Goal: Navigation & Orientation: Find specific page/section

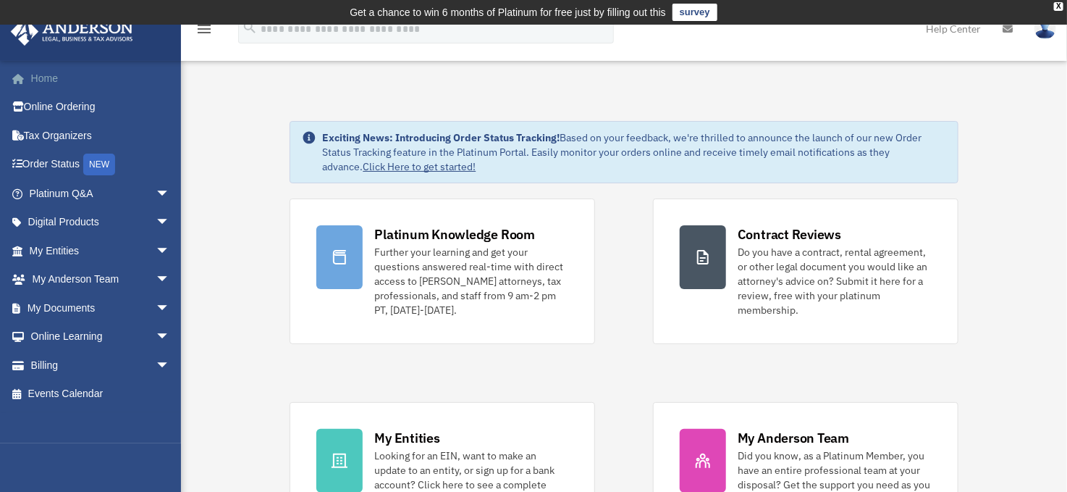
click at [45, 73] on link "Home" at bounding box center [101, 78] width 182 height 29
click at [1060, 4] on div "X" at bounding box center [1058, 6] width 9 height 9
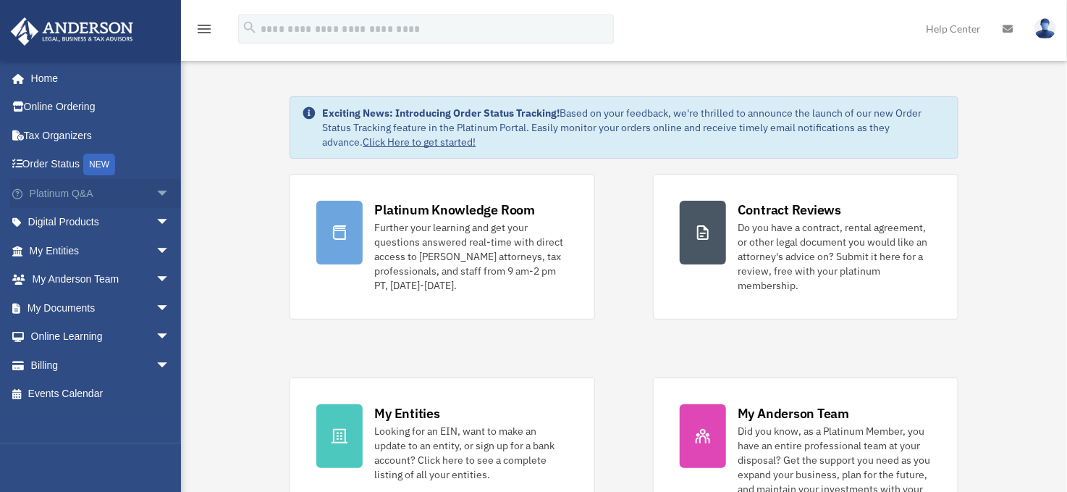
click at [156, 189] on span "arrow_drop_down" at bounding box center [170, 194] width 29 height 30
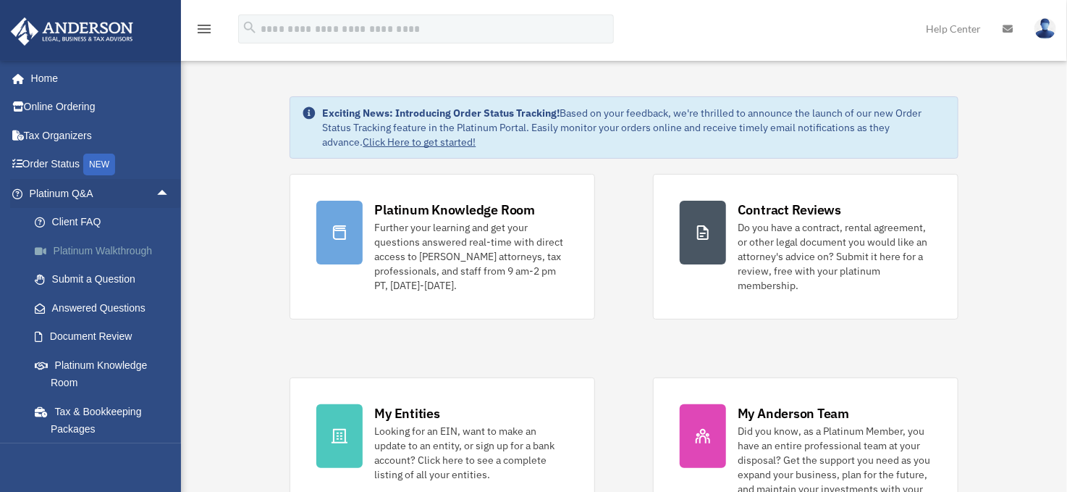
click at [111, 245] on link "Platinum Walkthrough" at bounding box center [106, 250] width 172 height 29
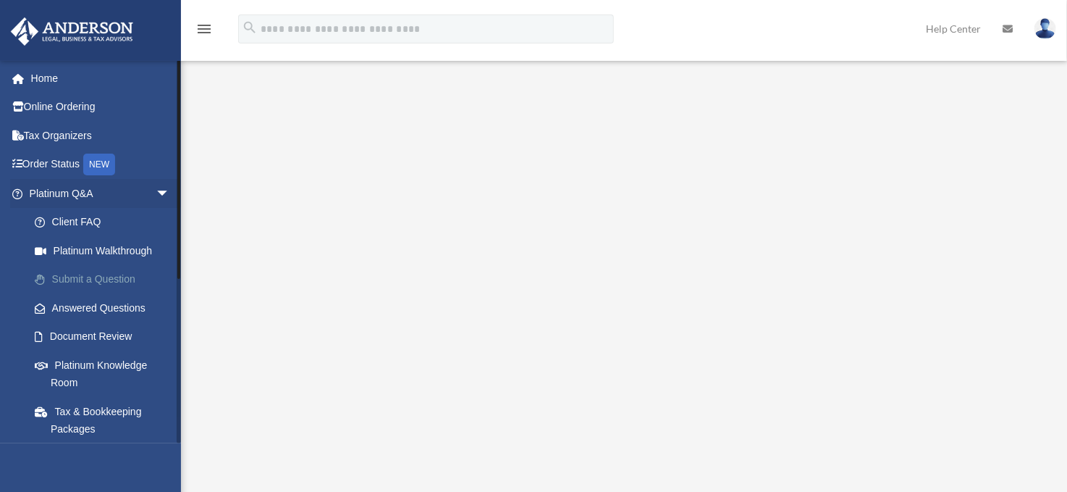
click at [85, 277] on link "Submit a Question" at bounding box center [106, 279] width 172 height 29
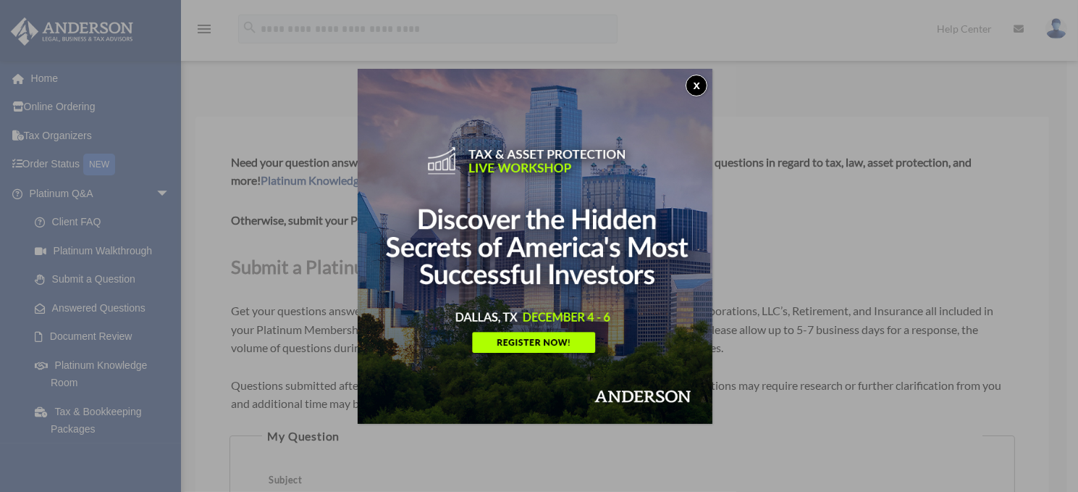
click at [696, 85] on button "x" at bounding box center [697, 86] width 22 height 22
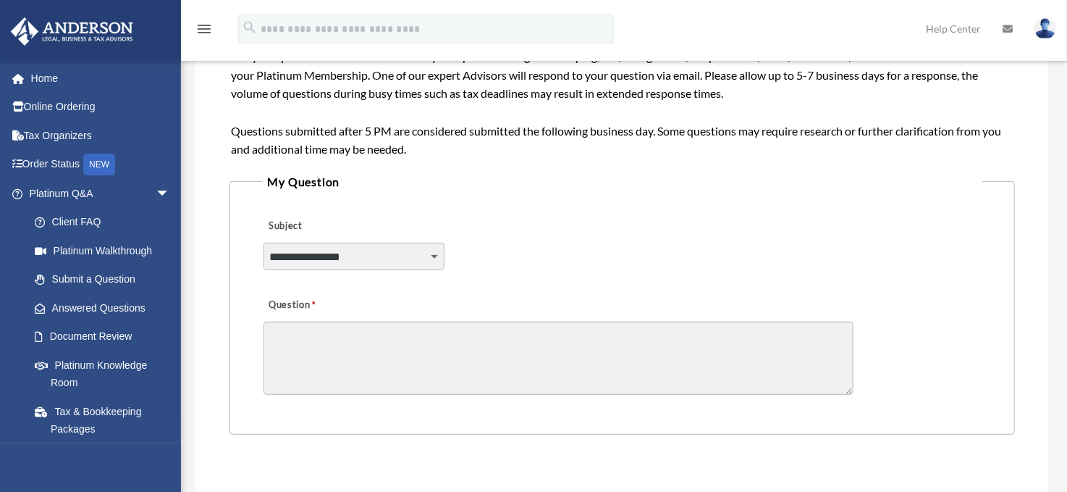
scroll to position [257, 0]
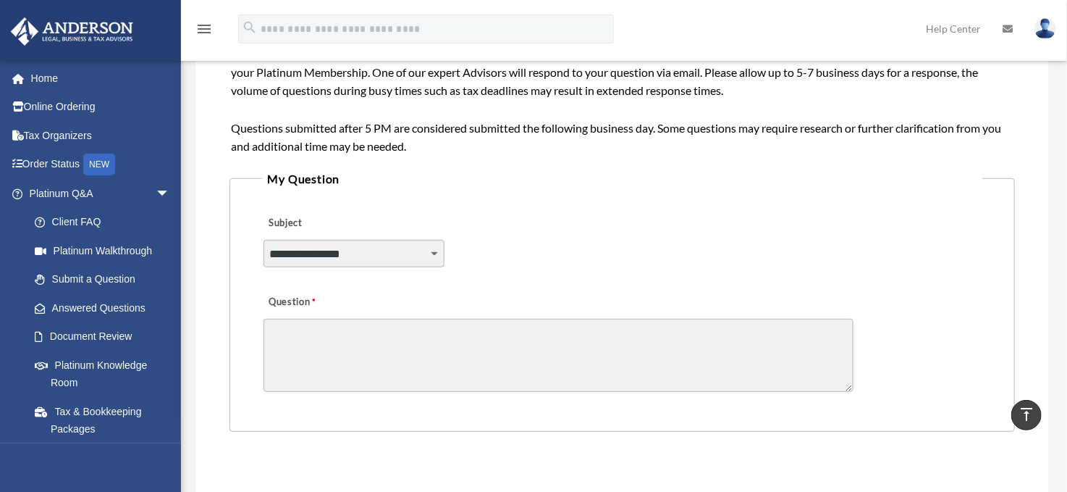
click at [433, 251] on select "**********" at bounding box center [353, 254] width 181 height 28
click at [433, 255] on select "**********" at bounding box center [353, 254] width 181 height 28
click at [503, 208] on div "**********" at bounding box center [622, 243] width 721 height 79
click at [112, 338] on link "Document Review" at bounding box center [106, 336] width 172 height 29
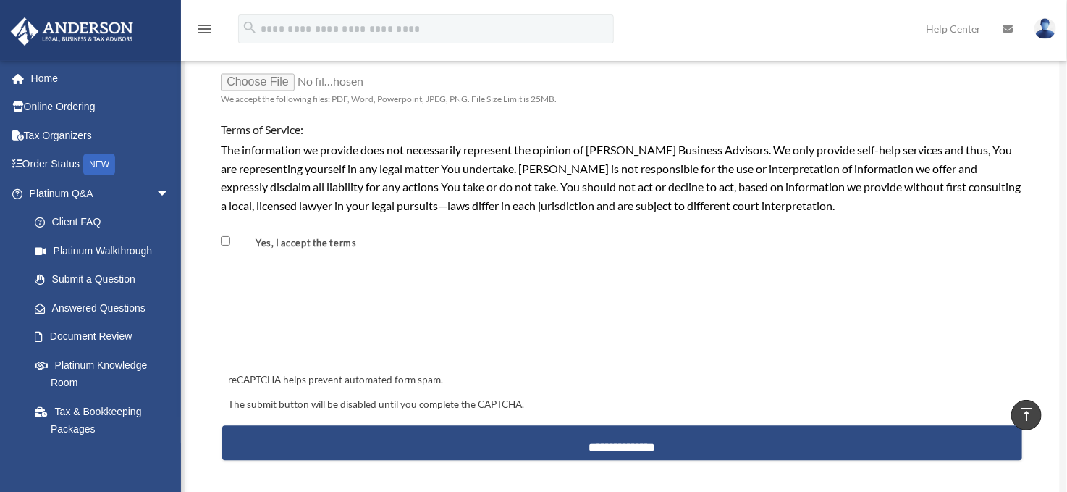
scroll to position [1208, 0]
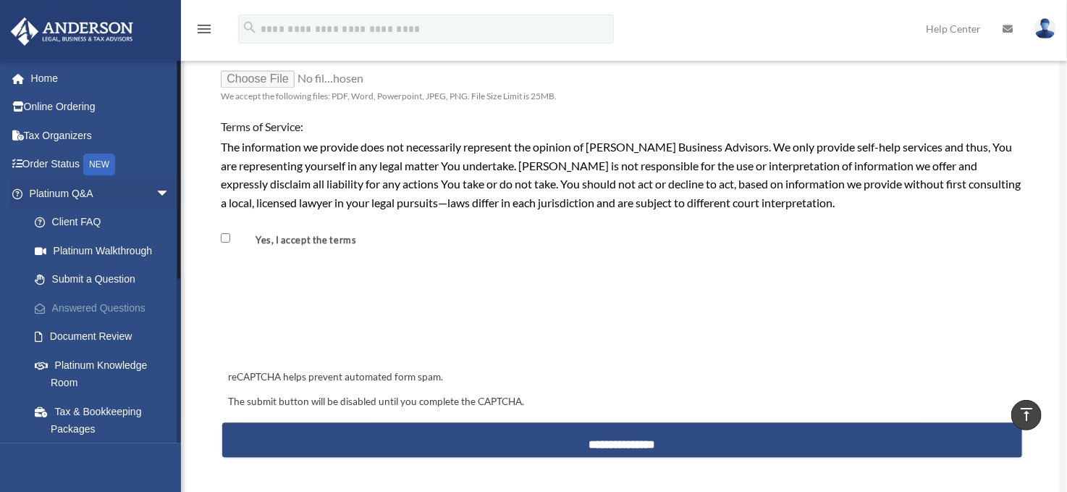
click at [97, 304] on link "Answered Questions" at bounding box center [106, 307] width 172 height 29
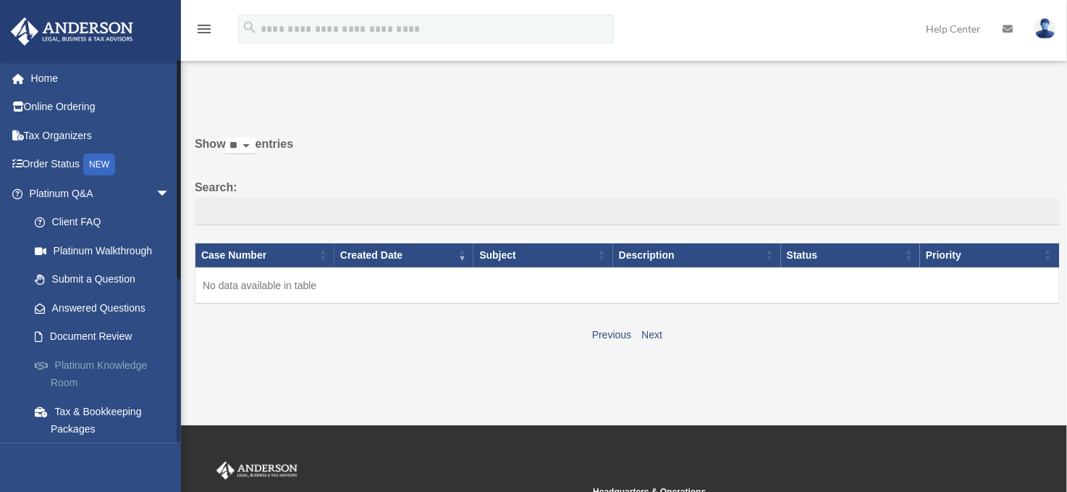
click at [80, 364] on link "Platinum Knowledge Room" at bounding box center [106, 373] width 172 height 46
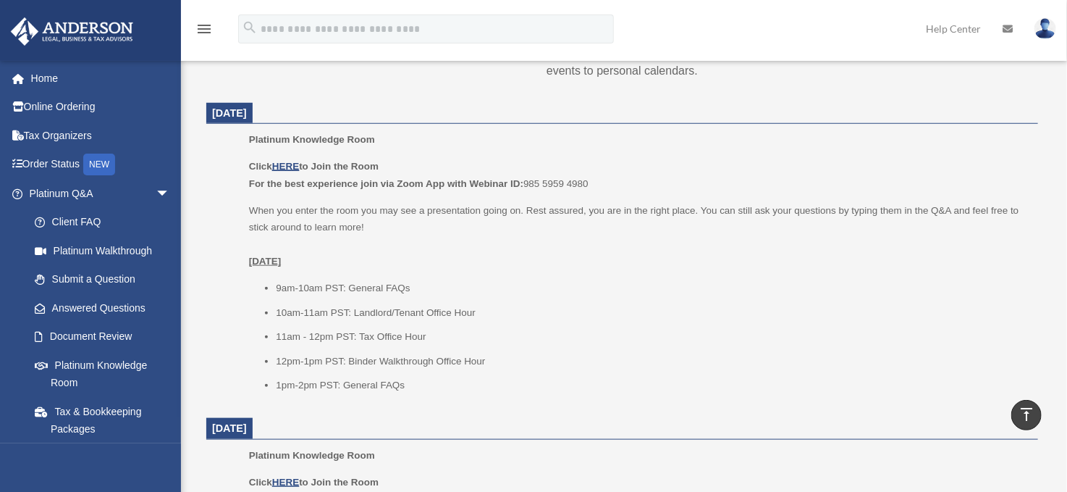
scroll to position [556, 0]
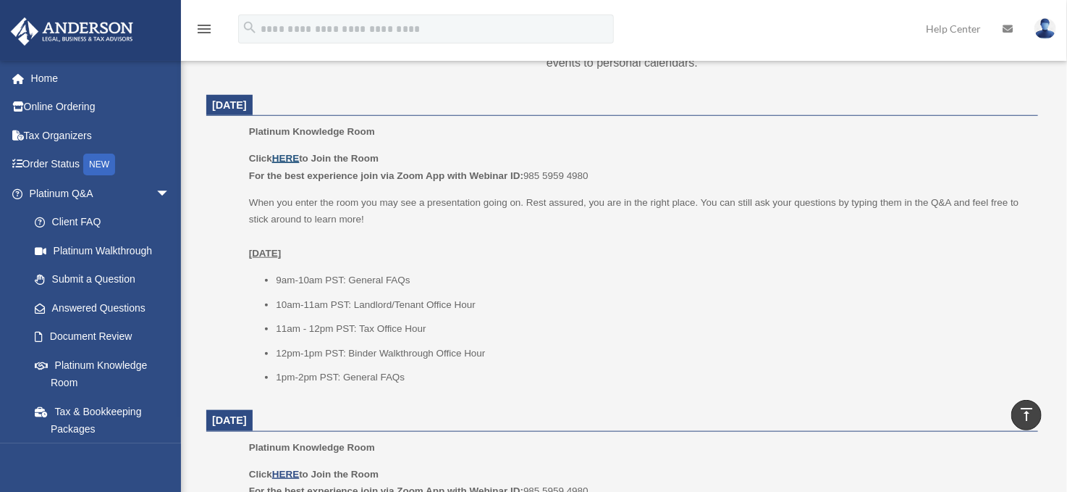
click at [287, 156] on u "HERE" at bounding box center [285, 158] width 27 height 11
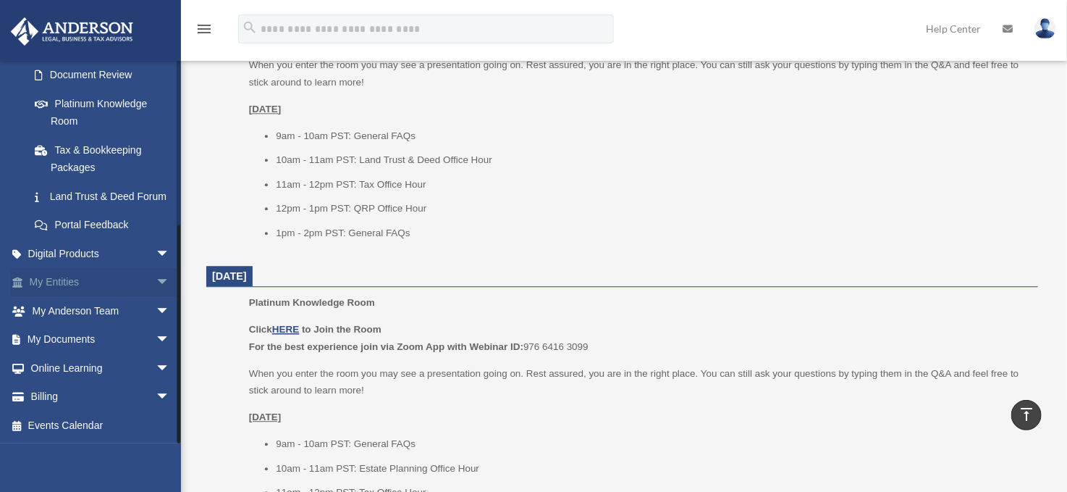
scroll to position [1638, 0]
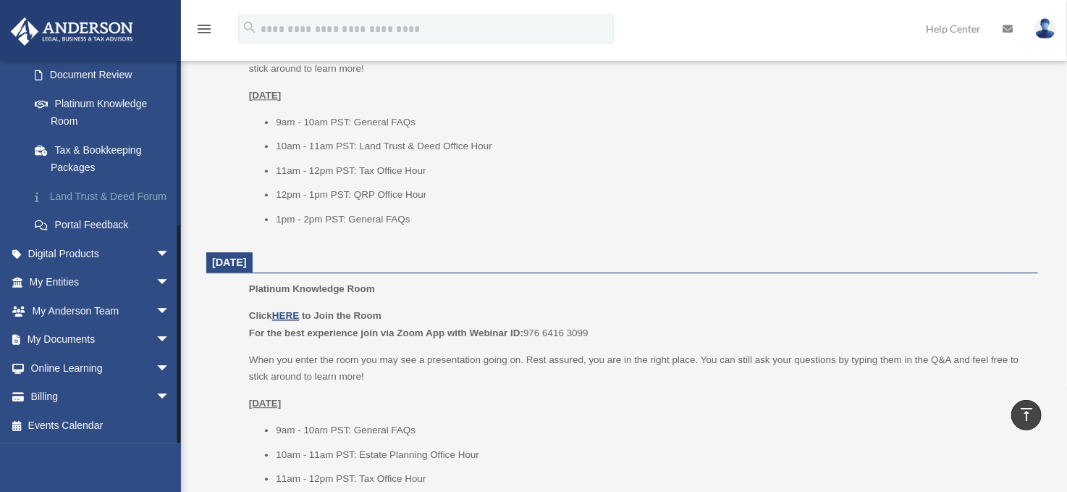
click at [98, 182] on link "Land Trust & Deed Forum" at bounding box center [106, 196] width 172 height 29
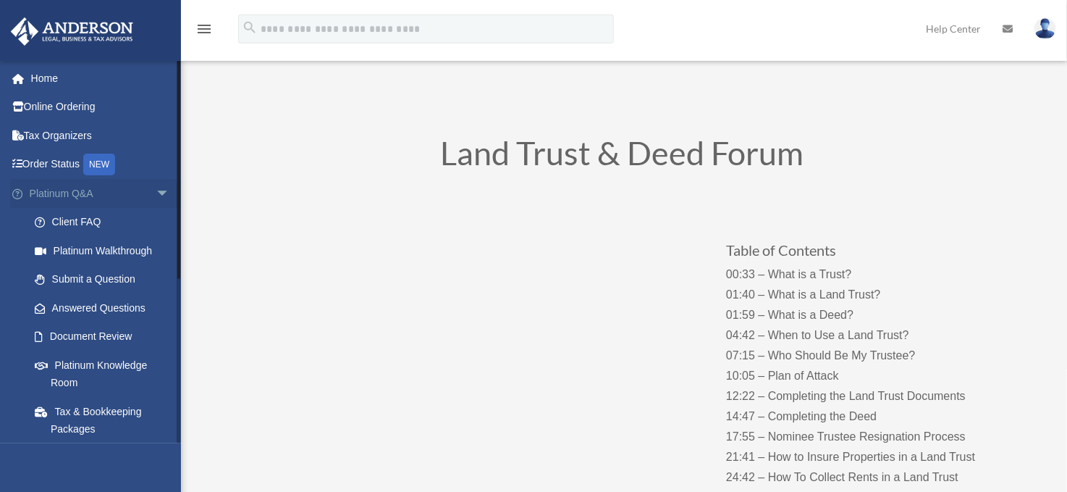
click at [156, 191] on span "arrow_drop_down" at bounding box center [170, 194] width 29 height 30
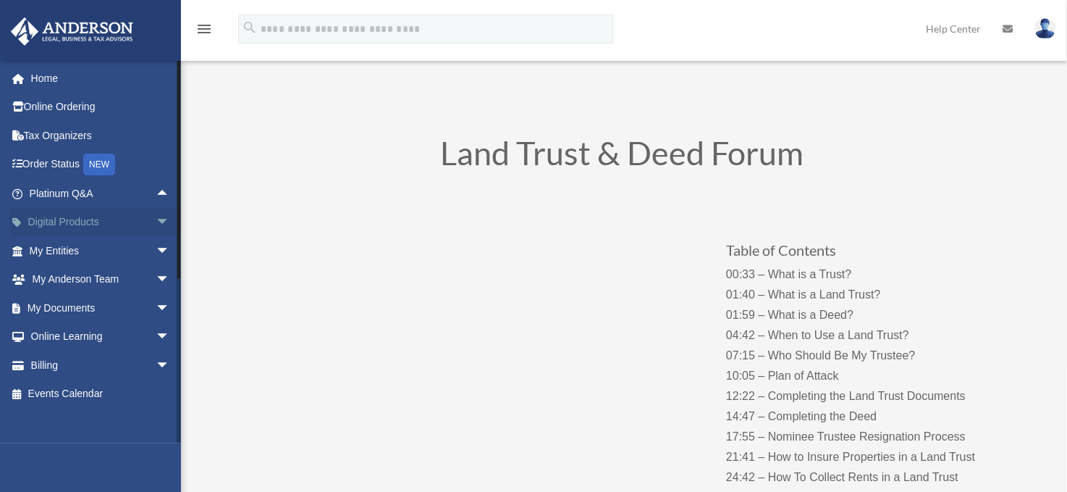
click at [156, 218] on span "arrow_drop_down" at bounding box center [170, 223] width 29 height 30
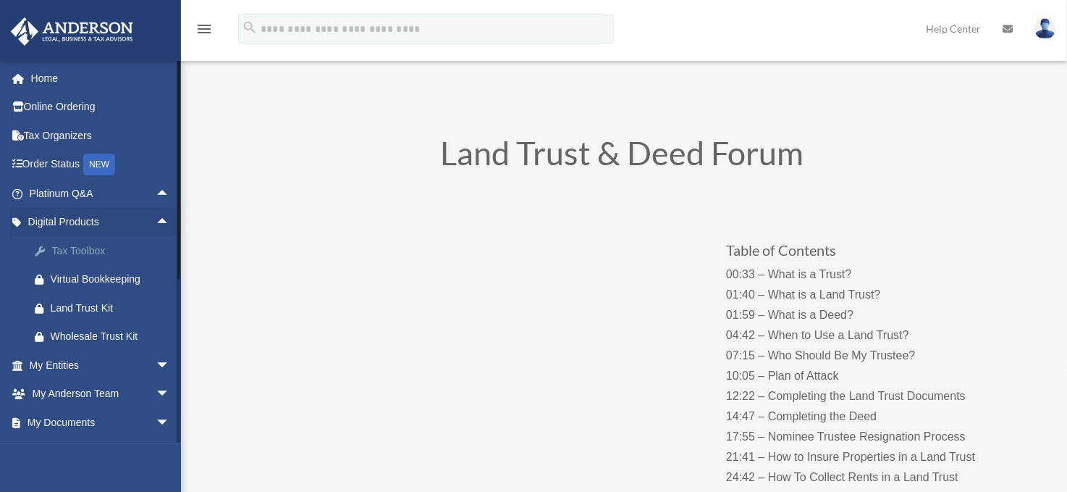
click at [82, 248] on div "Tax Toolbox" at bounding box center [112, 251] width 123 height 18
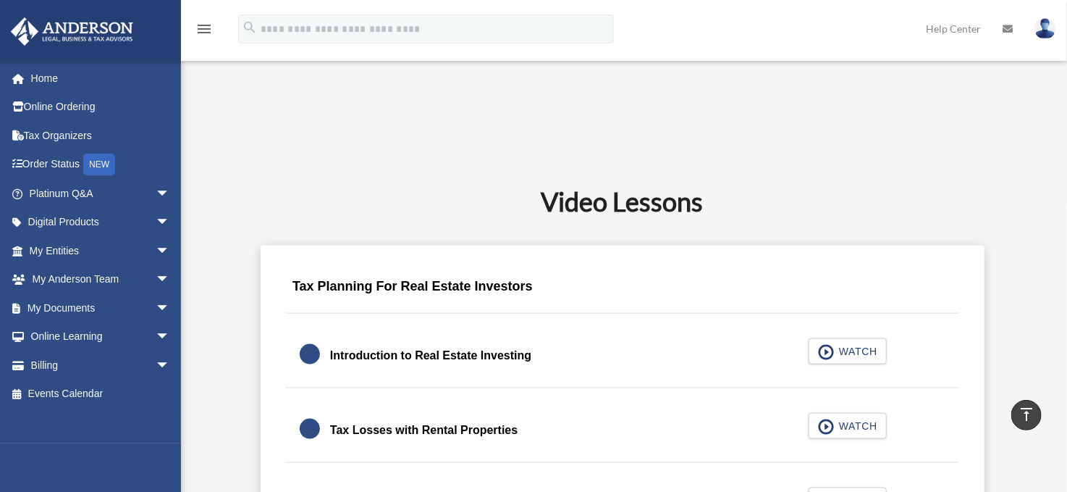
scroll to position [716, 0]
click at [156, 248] on span "arrow_drop_down" at bounding box center [170, 251] width 29 height 30
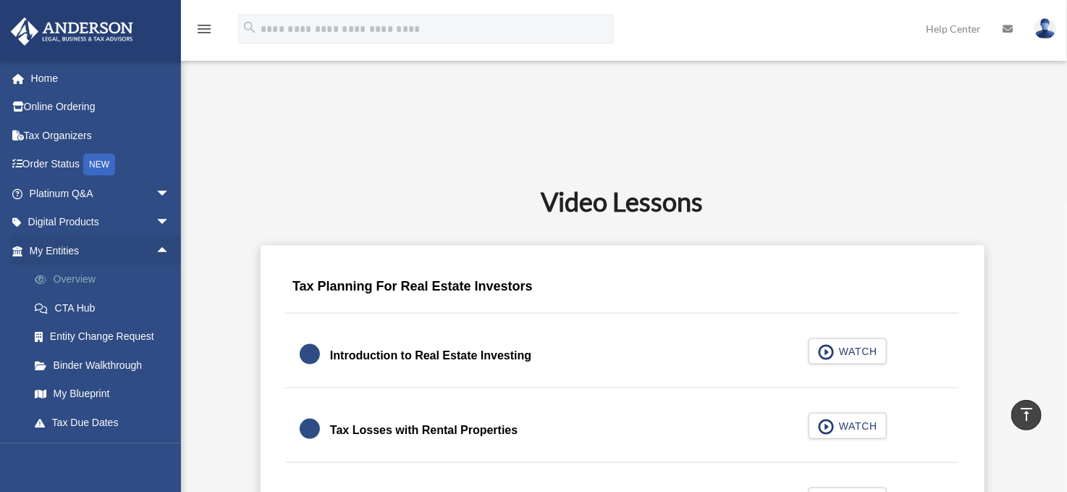
click at [80, 277] on link "Overview" at bounding box center [106, 279] width 172 height 29
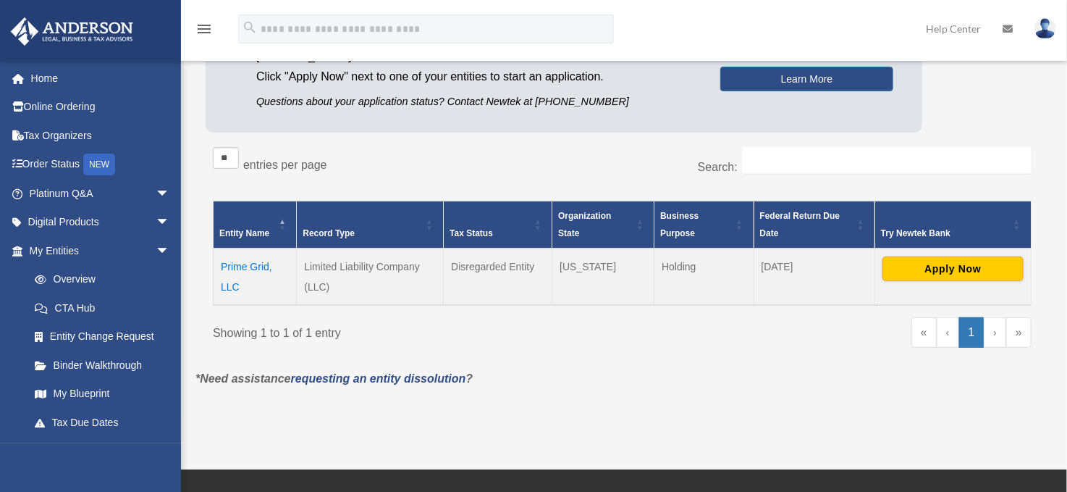
scroll to position [162, 0]
click at [233, 263] on td "Prime Grid, LLC" at bounding box center [255, 276] width 83 height 56
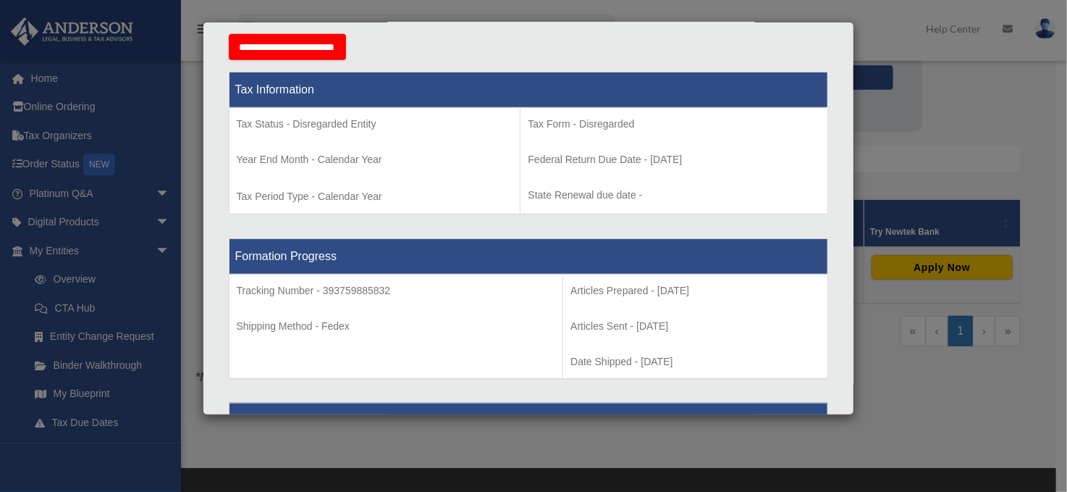
scroll to position [548, 0]
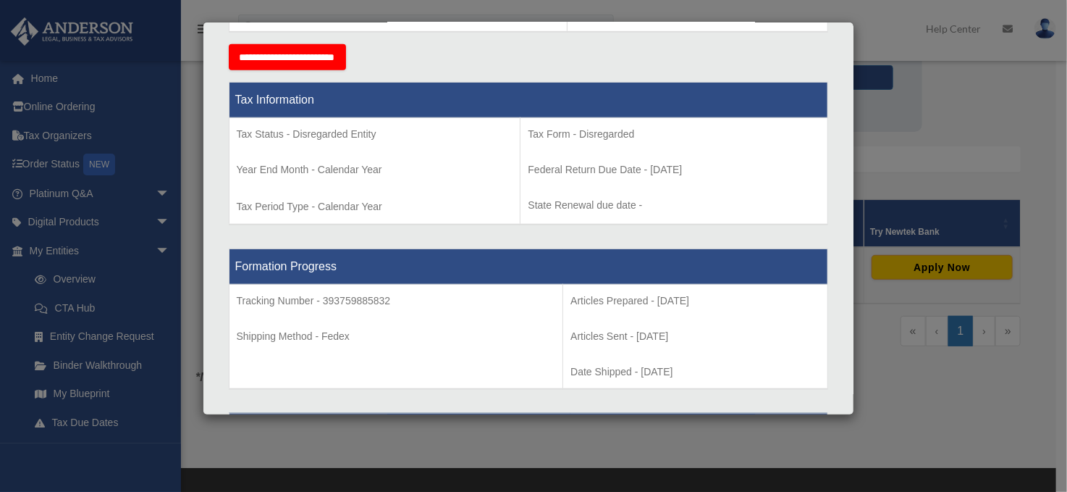
click at [101, 363] on div "Details × Articles Sent Organizational Date" at bounding box center [533, 246] width 1067 height 492
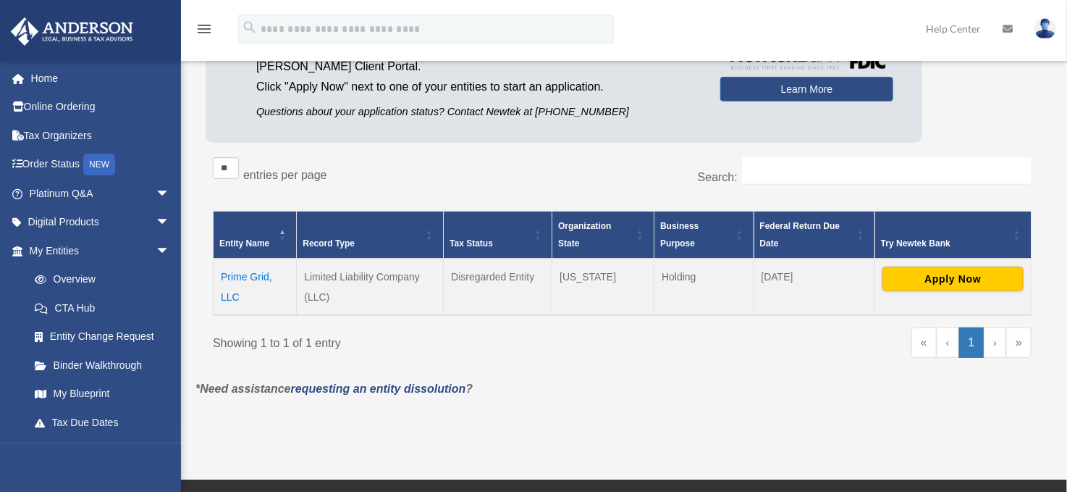
scroll to position [0, 0]
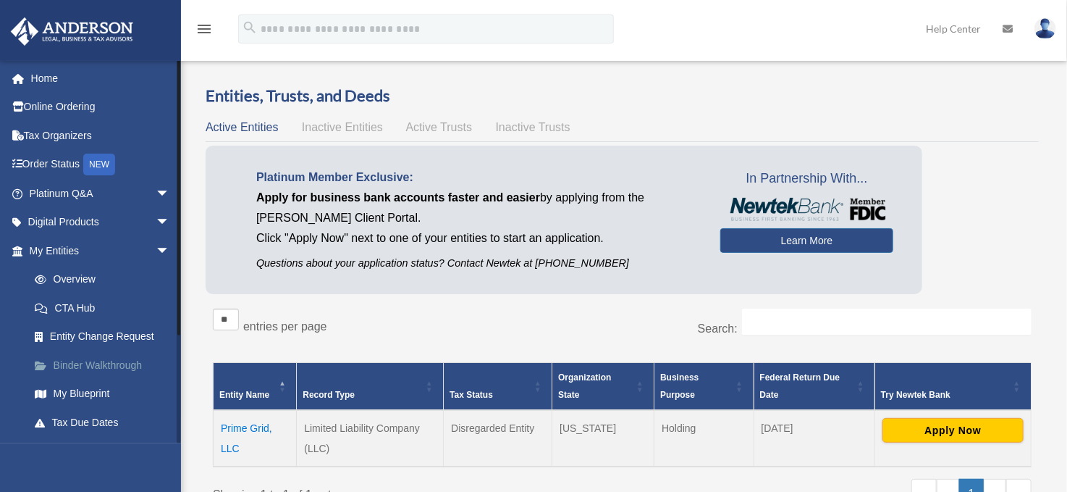
click at [102, 359] on link "Binder Walkthrough" at bounding box center [106, 364] width 172 height 29
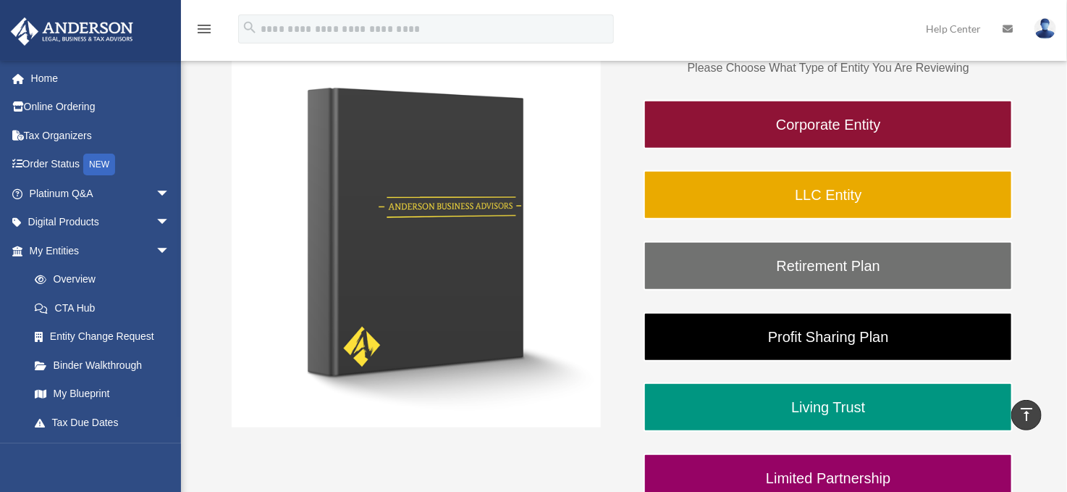
scroll to position [229, 0]
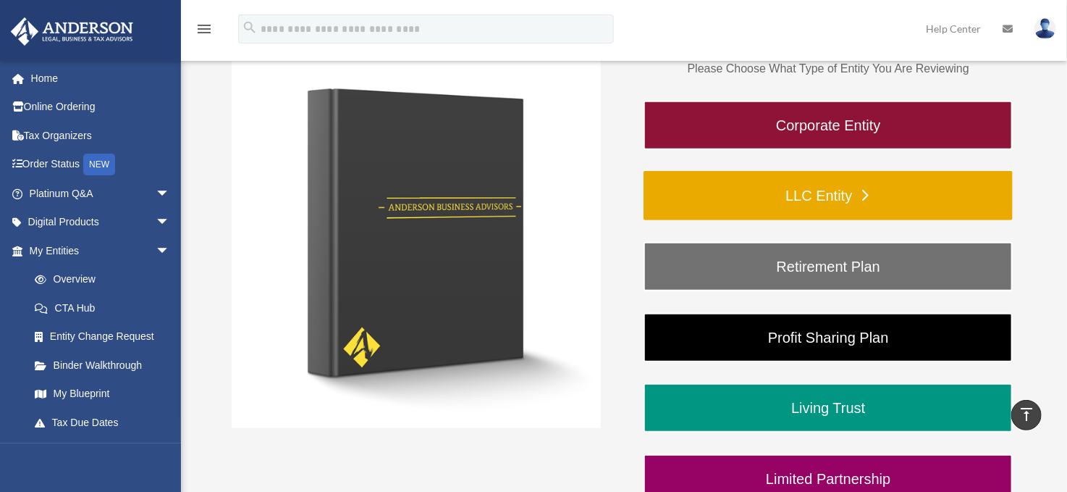
click at [819, 196] on link "LLC Entity" at bounding box center [828, 195] width 369 height 49
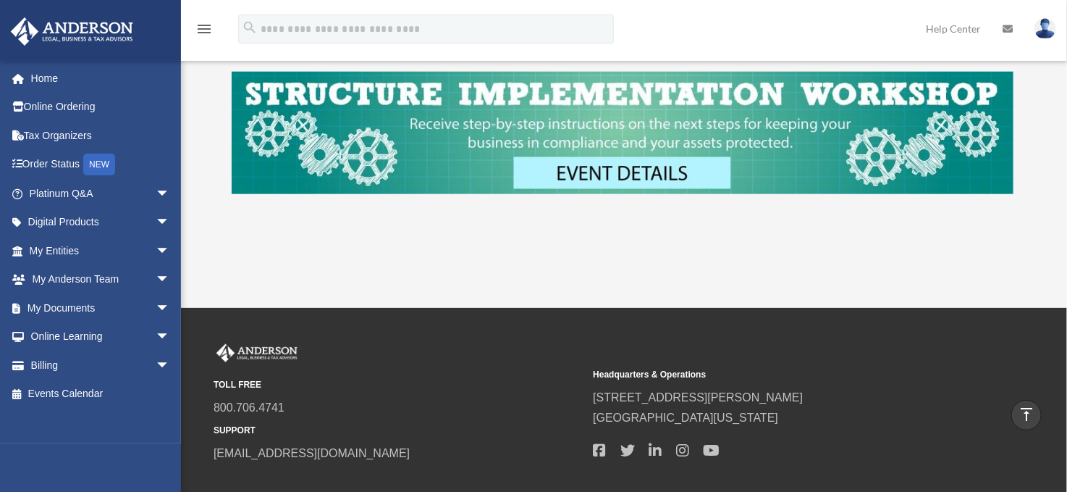
scroll to position [620, 0]
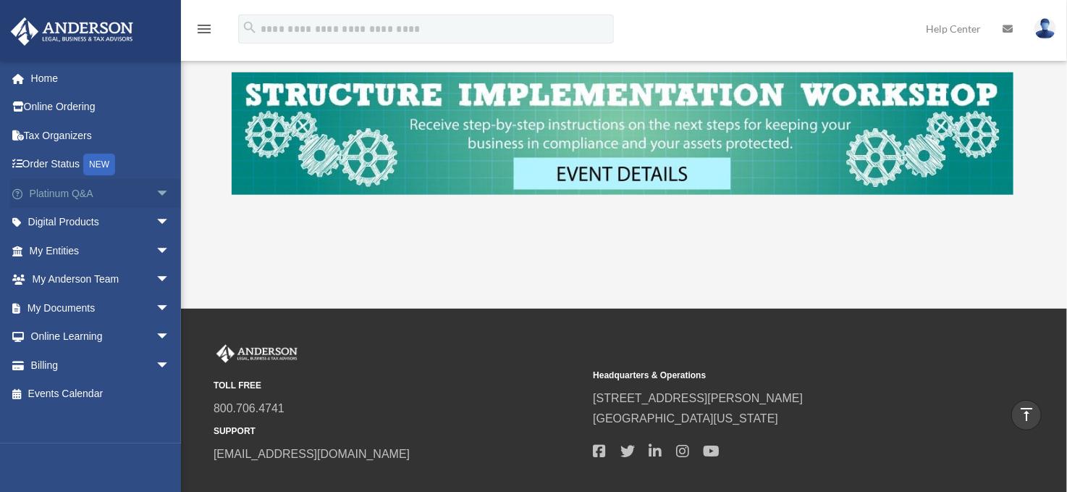
click at [156, 192] on span "arrow_drop_down" at bounding box center [170, 194] width 29 height 30
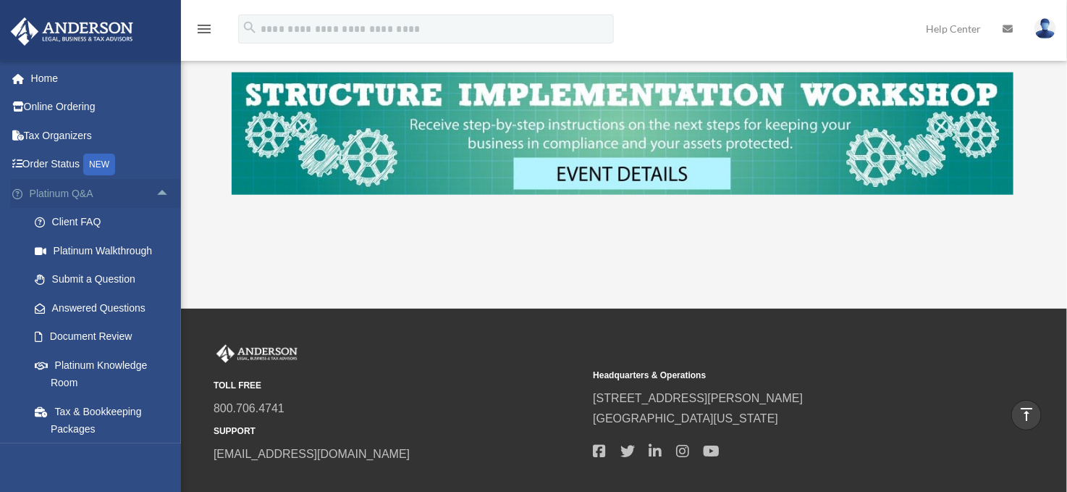
click at [156, 190] on span "arrow_drop_up" at bounding box center [170, 194] width 29 height 30
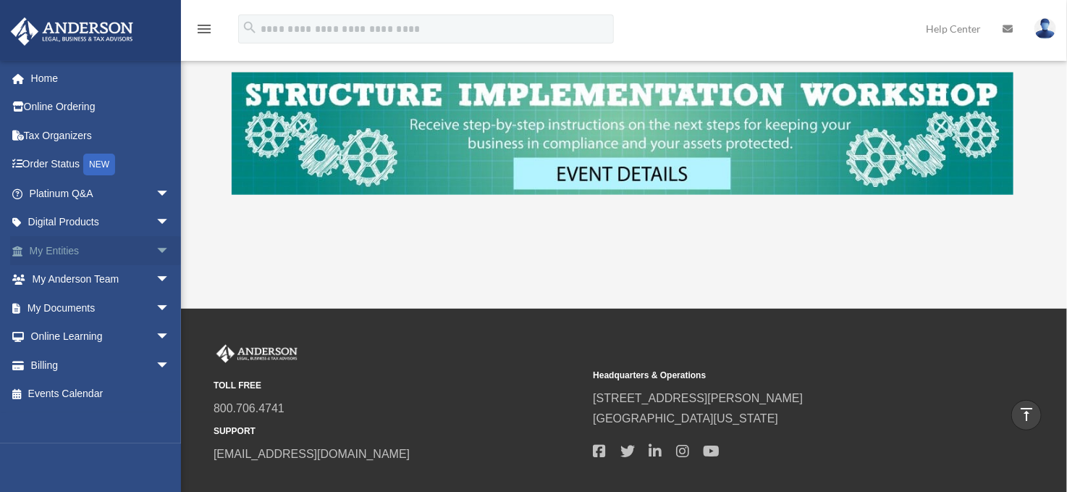
click at [156, 244] on span "arrow_drop_down" at bounding box center [170, 251] width 29 height 30
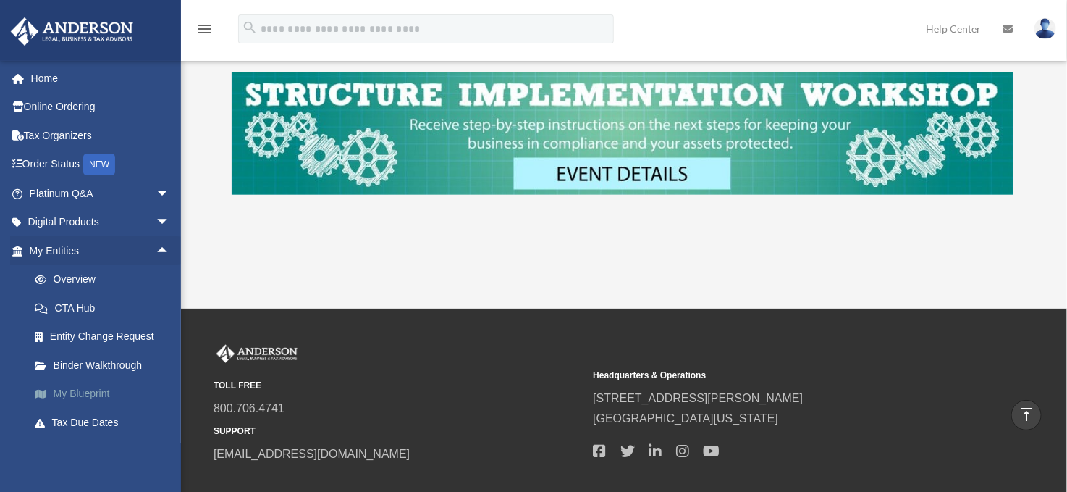
click at [85, 392] on link "My Blueprint" at bounding box center [106, 393] width 172 height 29
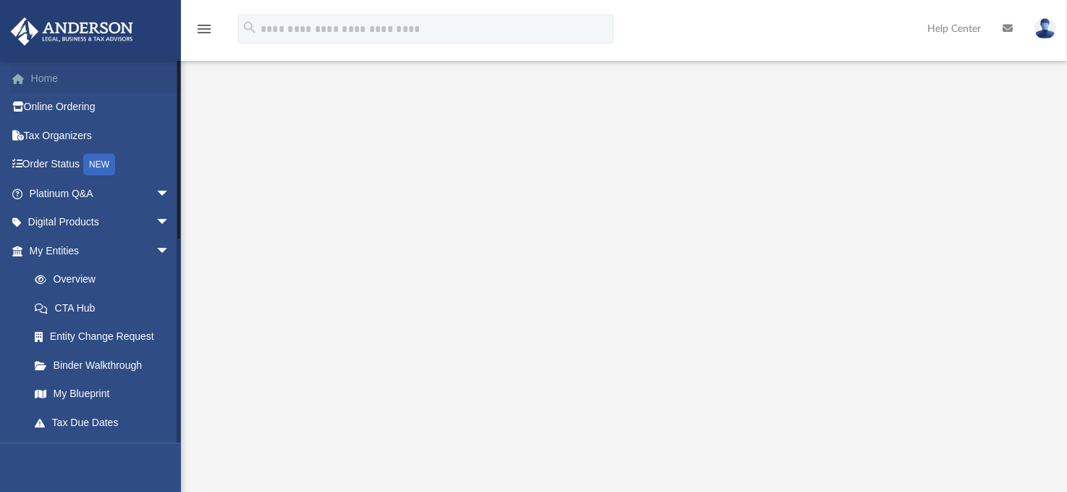
click at [41, 75] on link "Home" at bounding box center [101, 78] width 182 height 29
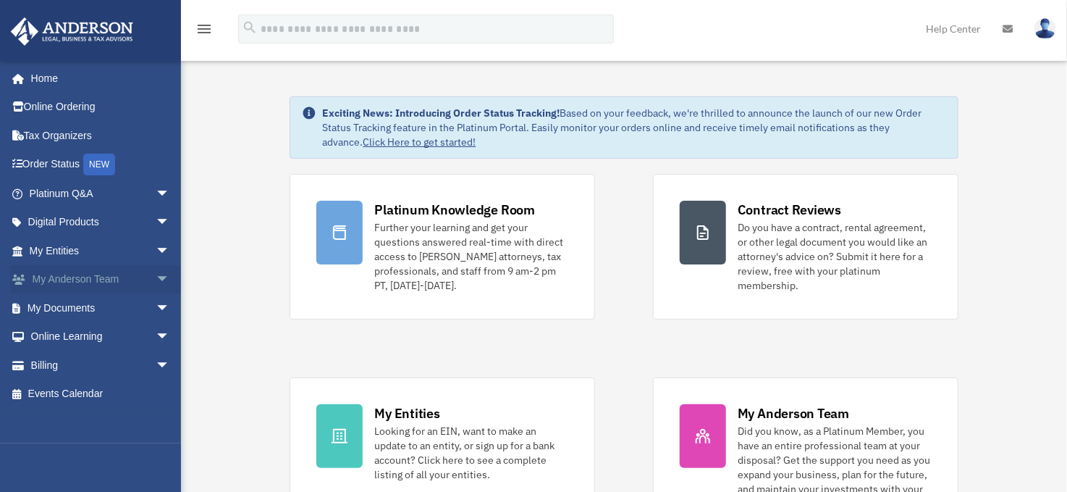
click at [92, 275] on link "My Anderson Team arrow_drop_down" at bounding box center [101, 279] width 182 height 29
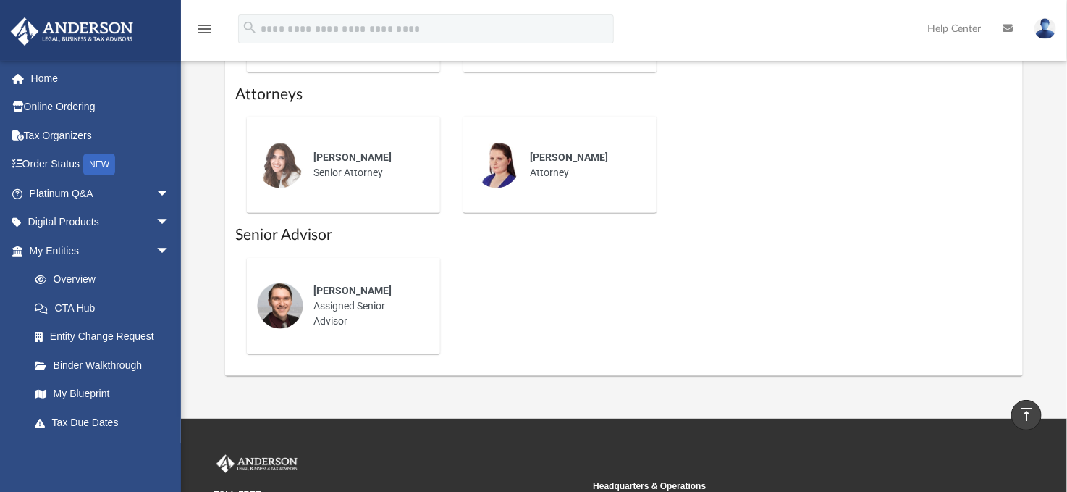
scroll to position [729, 0]
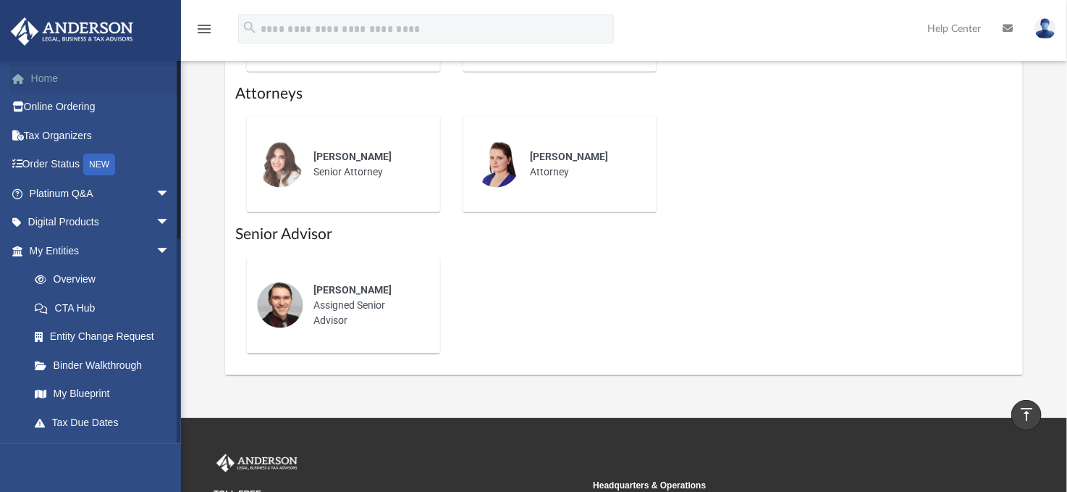
click at [40, 78] on link "Home" at bounding box center [101, 78] width 182 height 29
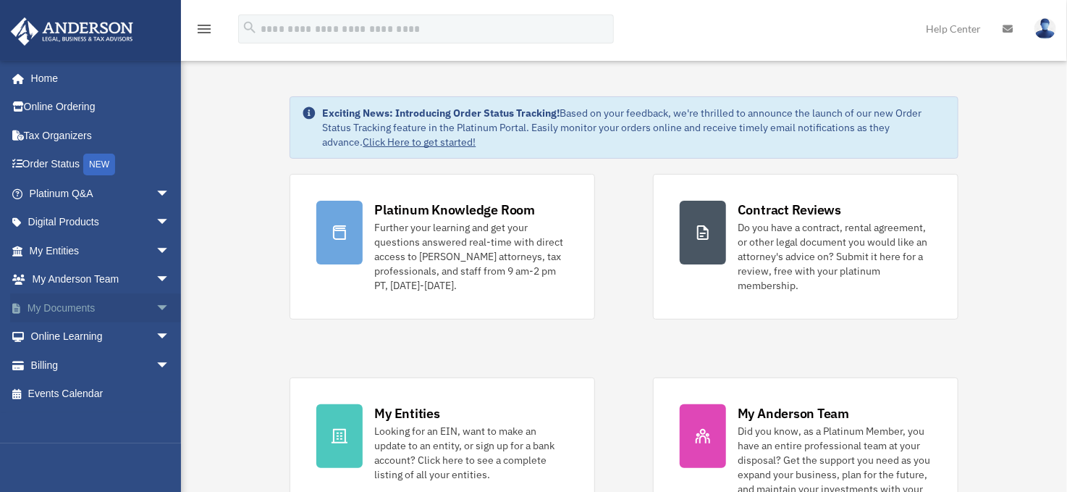
click at [156, 301] on span "arrow_drop_down" at bounding box center [170, 308] width 29 height 30
click at [59, 334] on link "Box" at bounding box center [106, 336] width 172 height 29
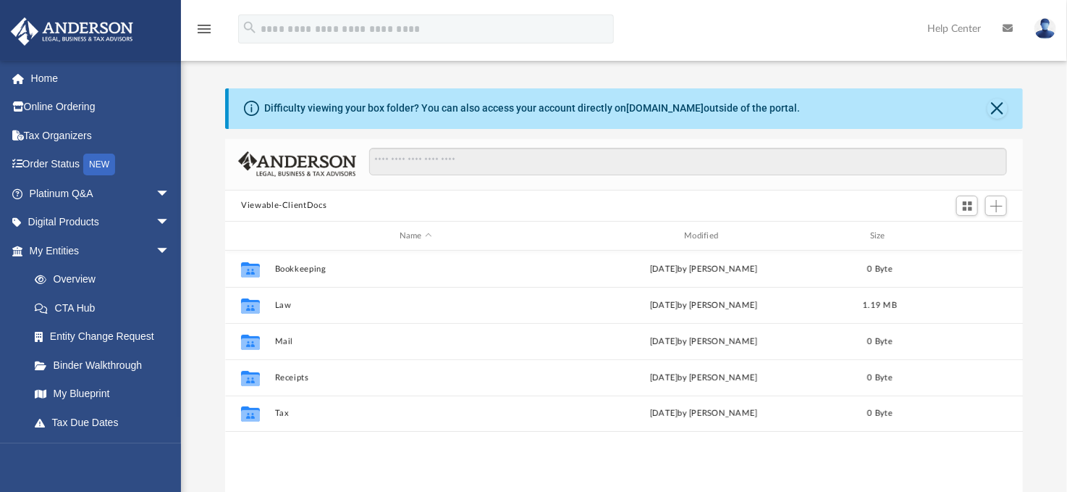
scroll to position [319, 786]
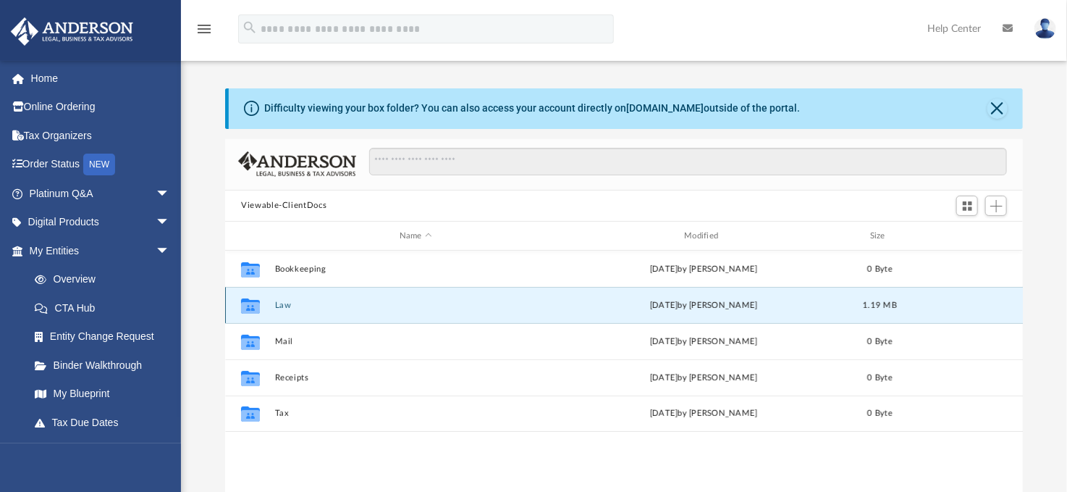
click at [283, 308] on button "Law" at bounding box center [416, 304] width 282 height 9
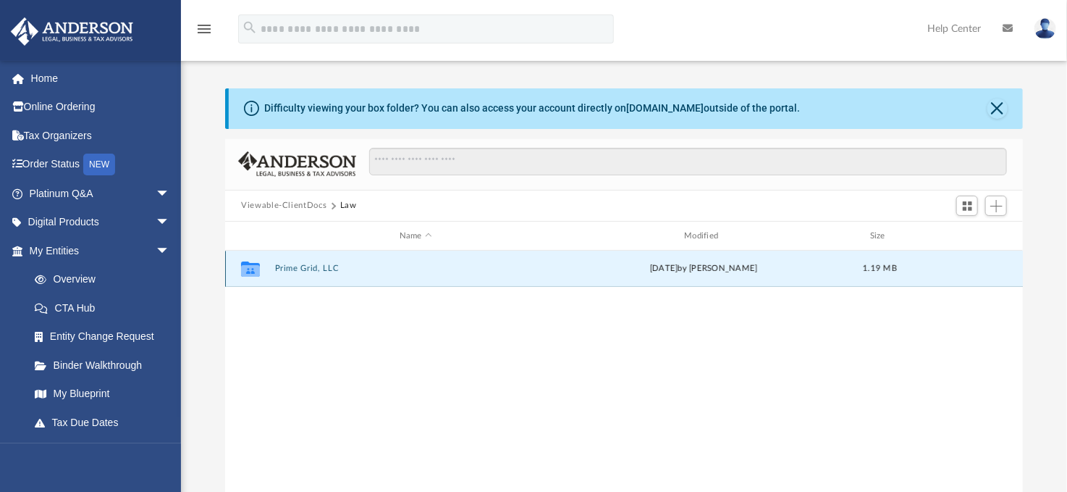
click at [303, 266] on button "Prime Grid, LLC" at bounding box center [416, 268] width 282 height 9
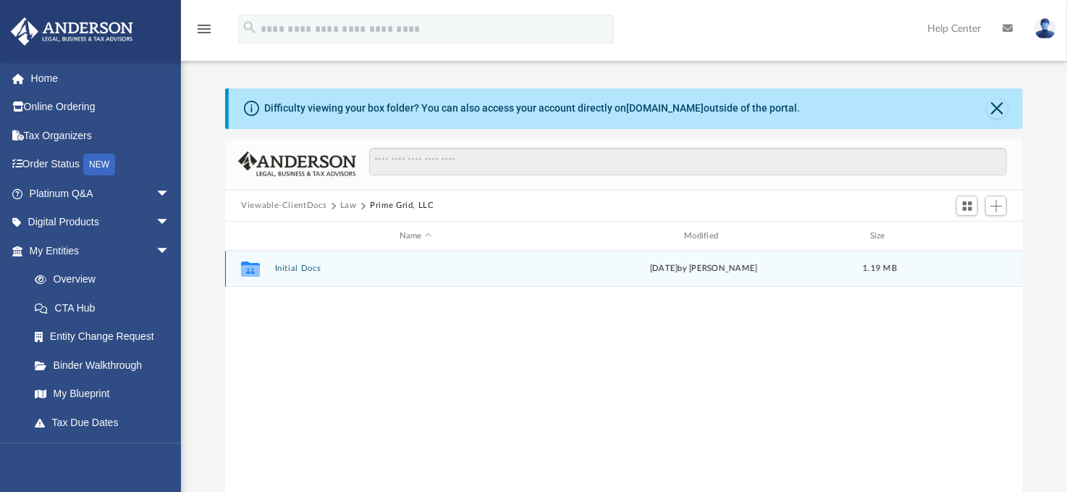
click at [294, 267] on button "Initial Docs" at bounding box center [416, 268] width 282 height 9
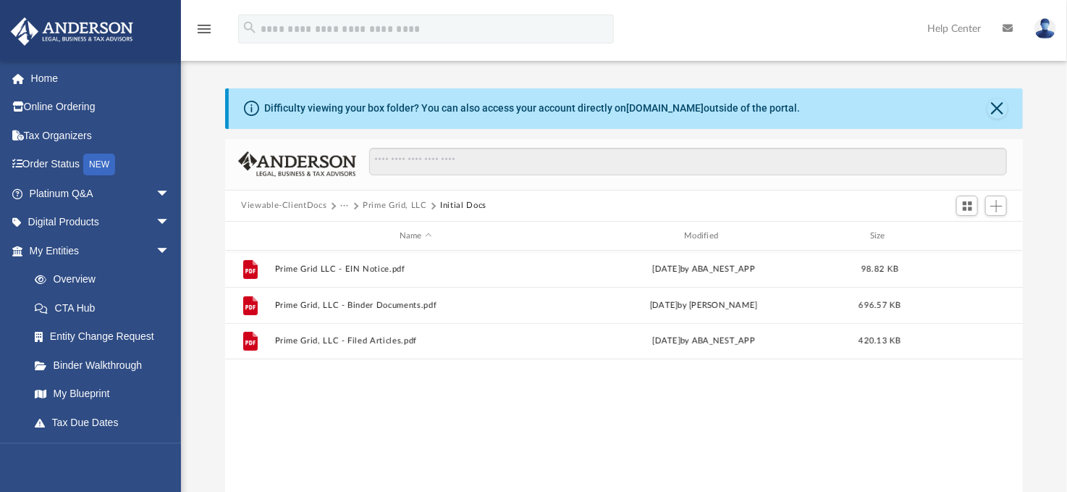
scroll to position [59, 0]
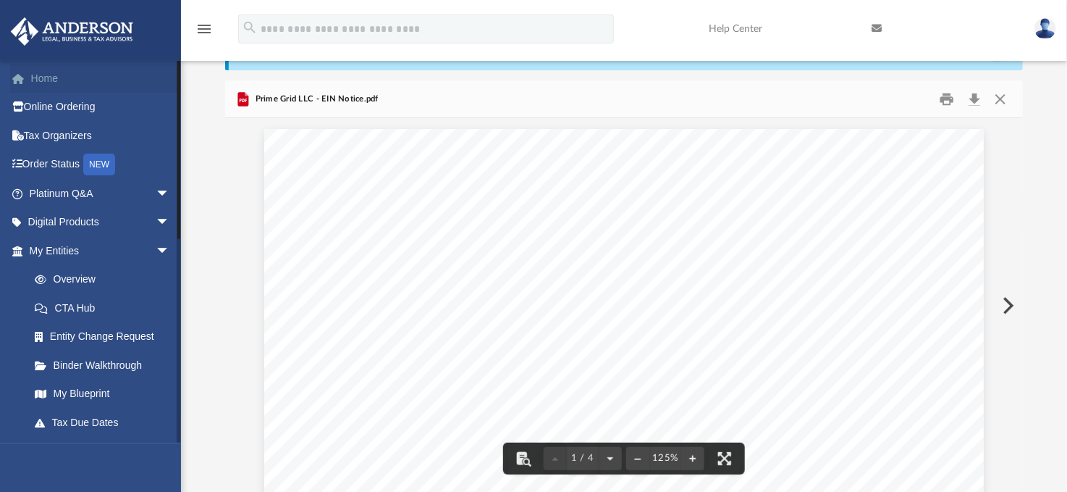
click at [49, 78] on link "Home" at bounding box center [101, 78] width 182 height 29
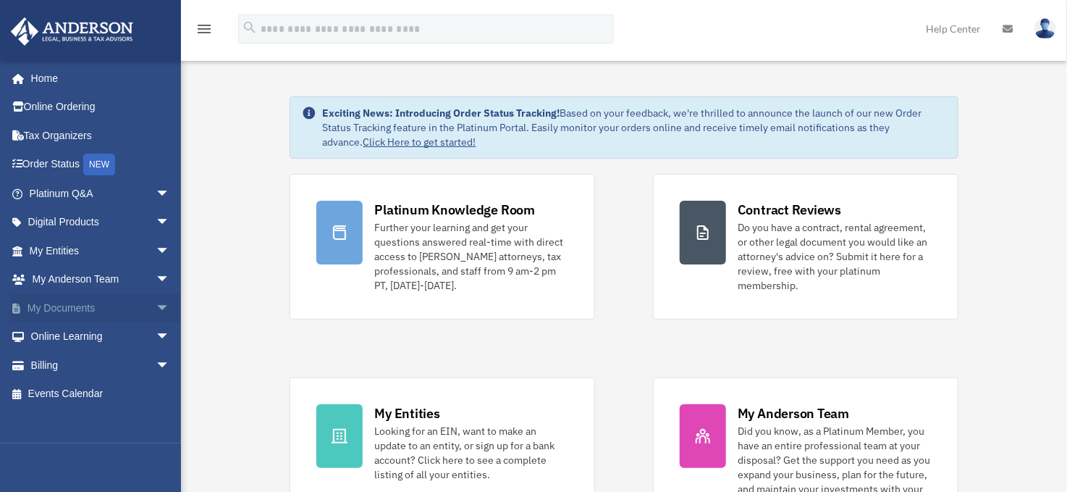
click at [156, 306] on span "arrow_drop_down" at bounding box center [170, 308] width 29 height 30
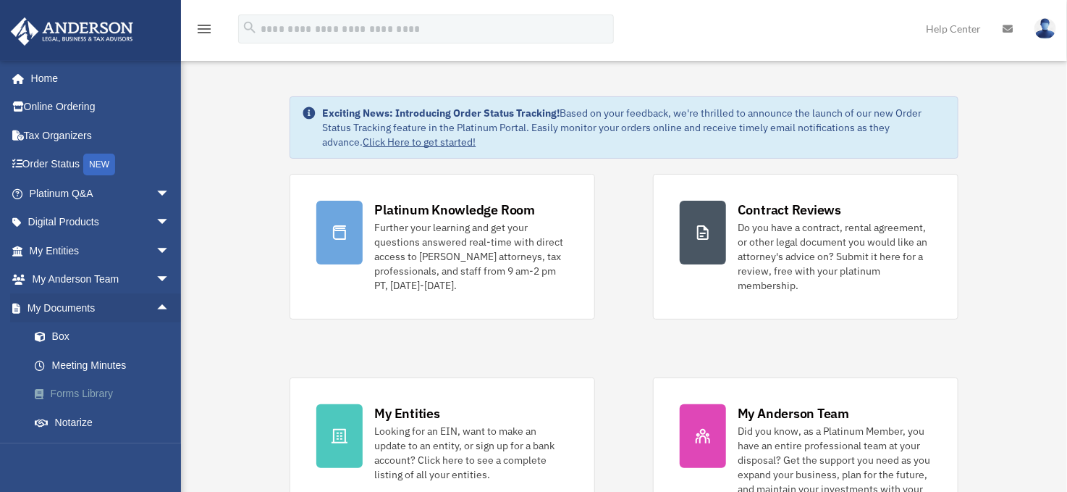
click at [89, 395] on link "Forms Library" at bounding box center [106, 393] width 172 height 29
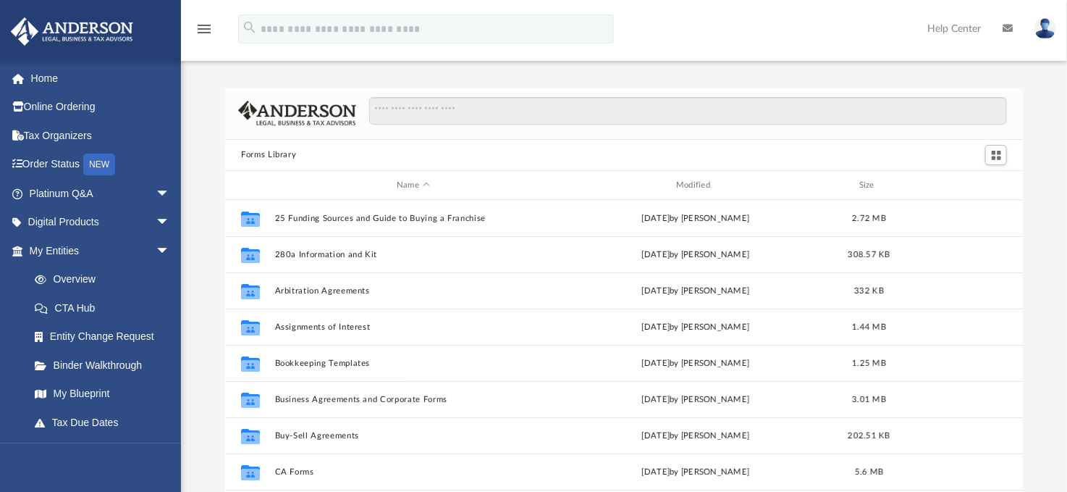
scroll to position [319, 786]
click at [412, 111] on input "Search files and folders" at bounding box center [688, 111] width 638 height 28
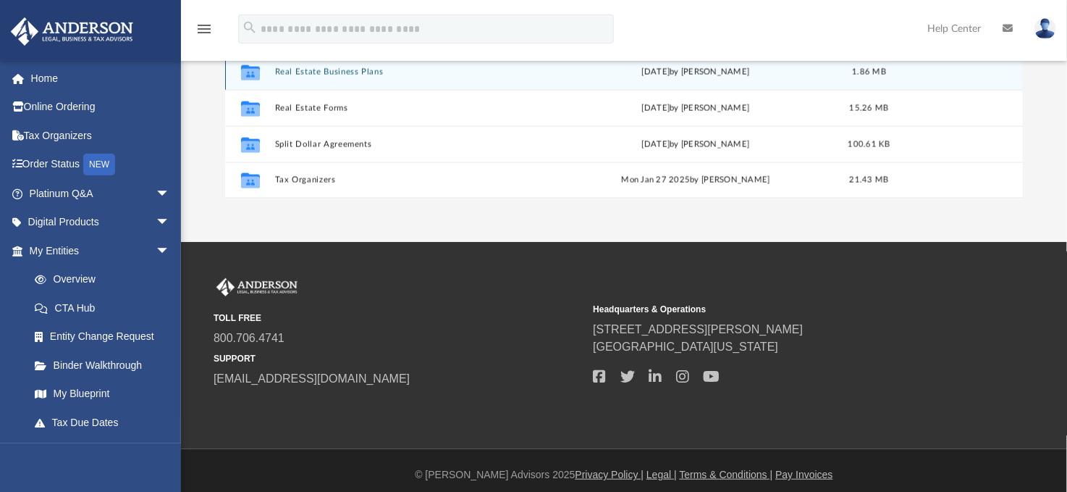
scroll to position [309, 0]
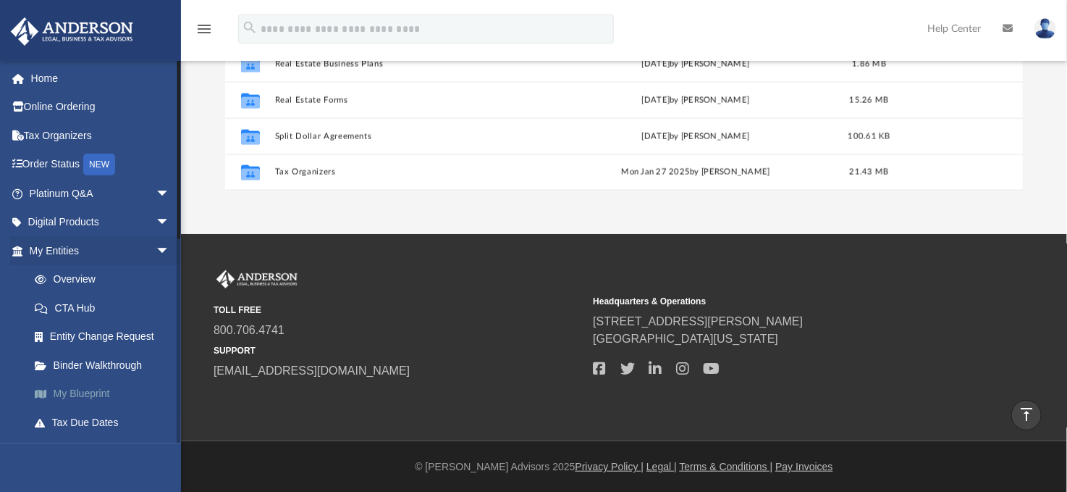
click at [88, 395] on link "My Blueprint" at bounding box center [106, 393] width 172 height 29
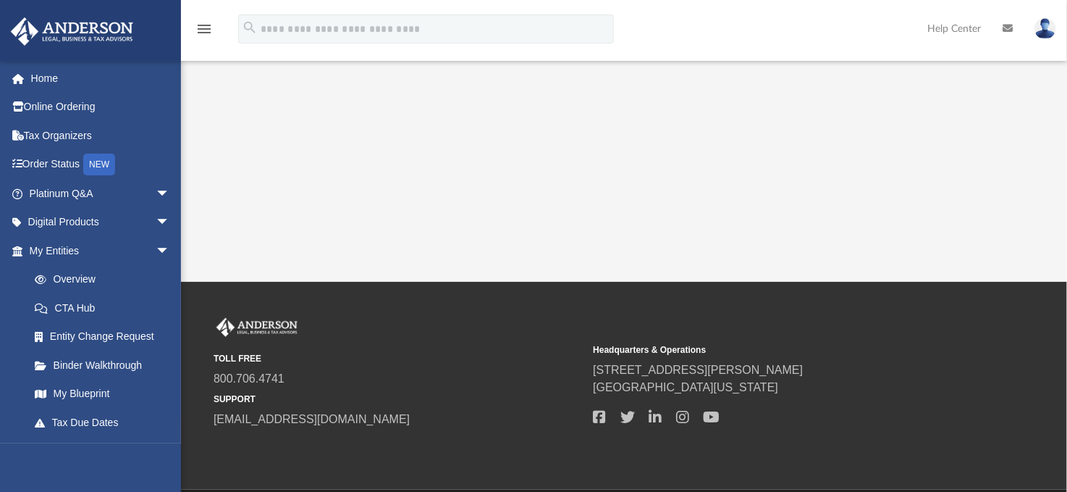
scroll to position [477, 0]
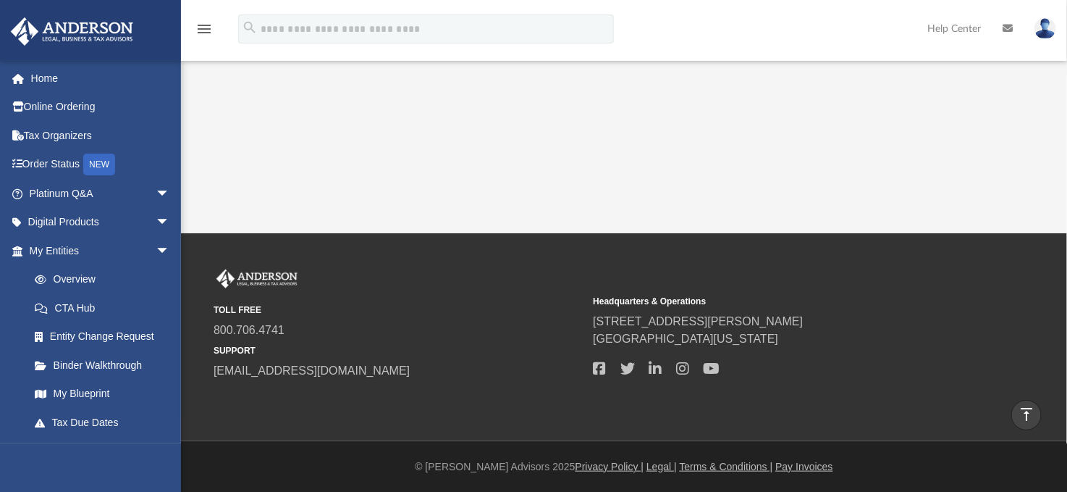
click at [1026, 409] on icon "vertical_align_top" at bounding box center [1026, 413] width 17 height 17
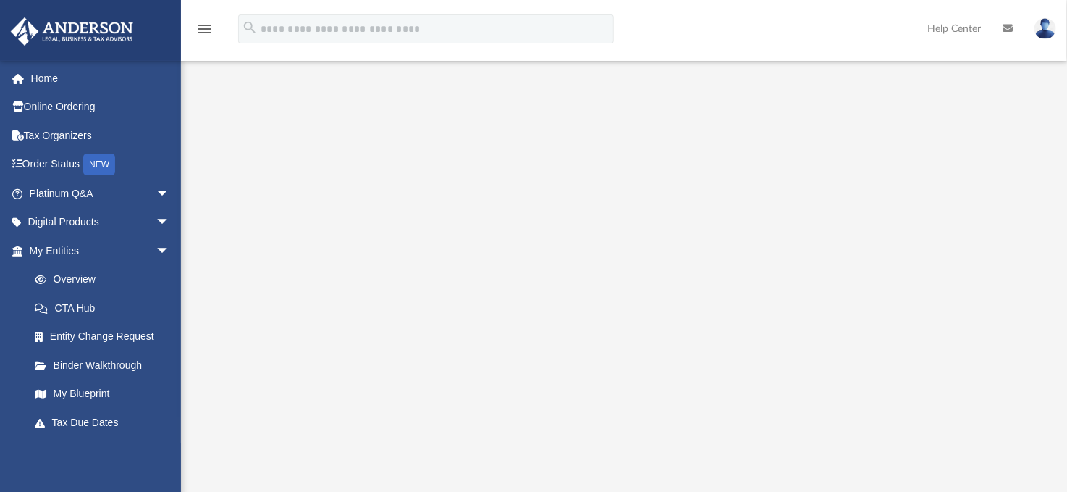
click at [1026, 409] on div "Scroll to top vertical_align_top" at bounding box center [1026, 415] width 30 height 30
click at [47, 80] on link "Home" at bounding box center [101, 78] width 182 height 29
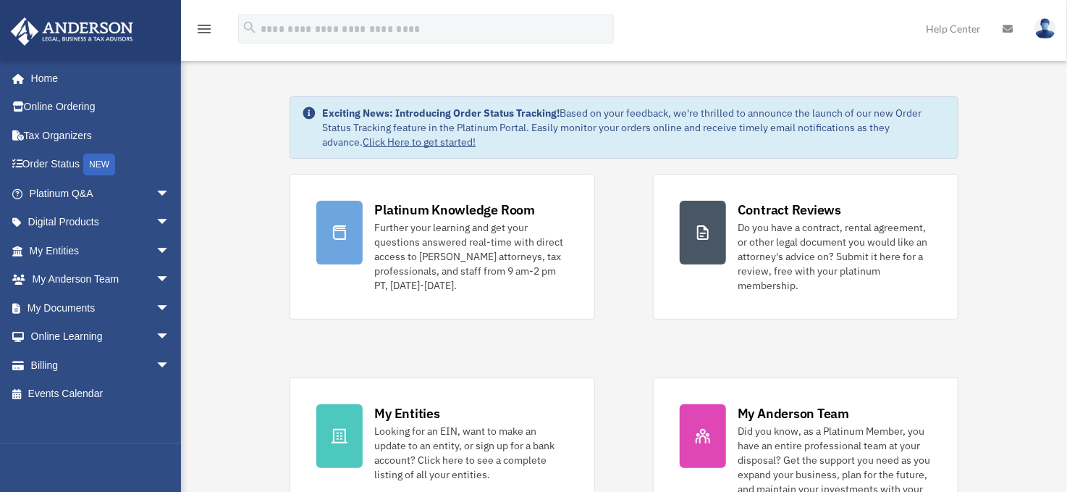
drag, startPoint x: 983, startPoint y: 0, endPoint x: 1045, endPoint y: 102, distance: 119.6
